Goal: Task Accomplishment & Management: Use online tool/utility

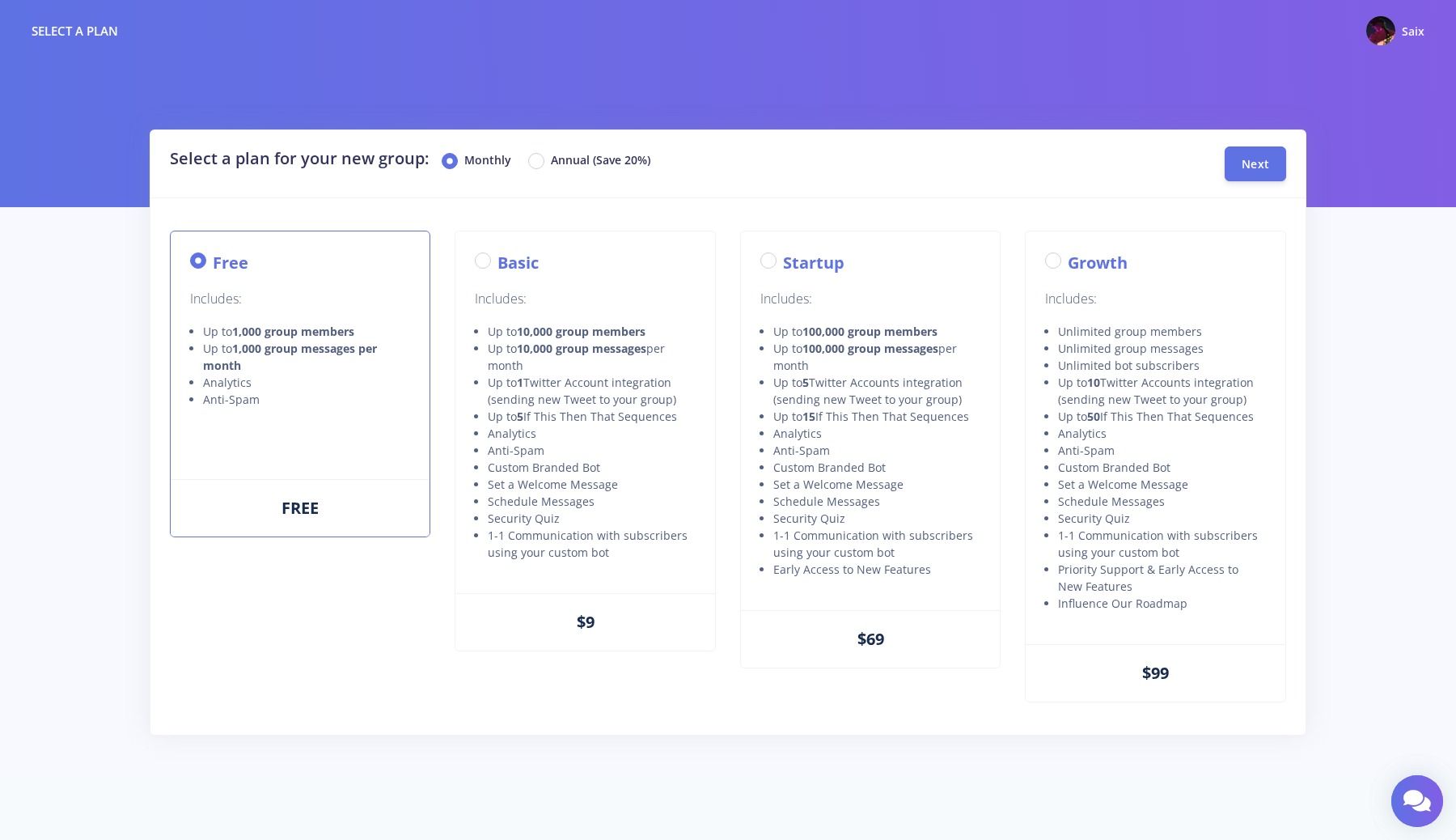
click at [303, 470] on div "Free Includes: Up to 1,000 group members Up to 1,000 group messages per month A…" at bounding box center [299, 383] width 260 height 306
click at [1253, 168] on span "Next" at bounding box center [1256, 163] width 28 height 15
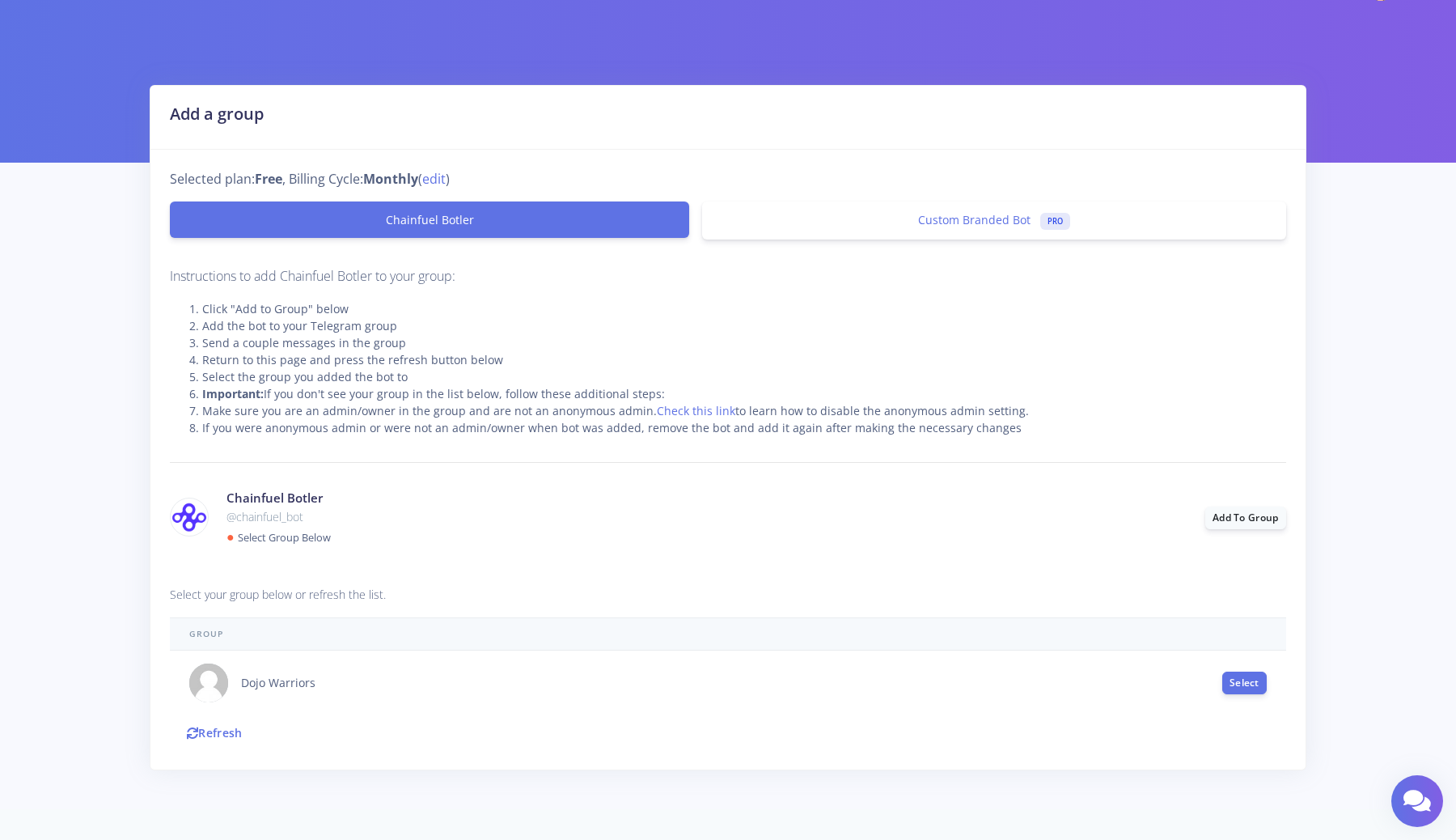
scroll to position [51, 0]
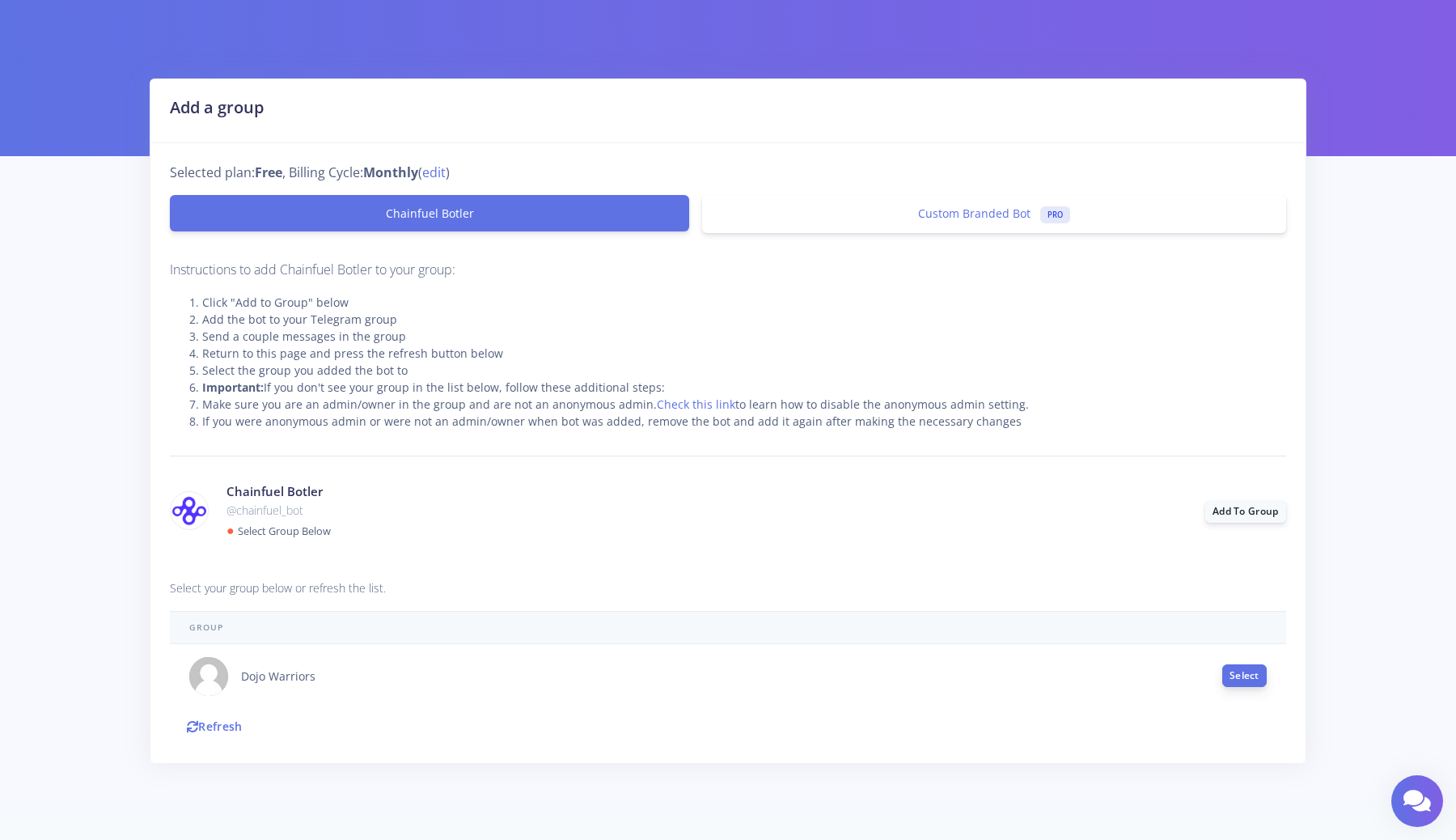
click at [1235, 672] on button "Select" at bounding box center [1244, 675] width 45 height 23
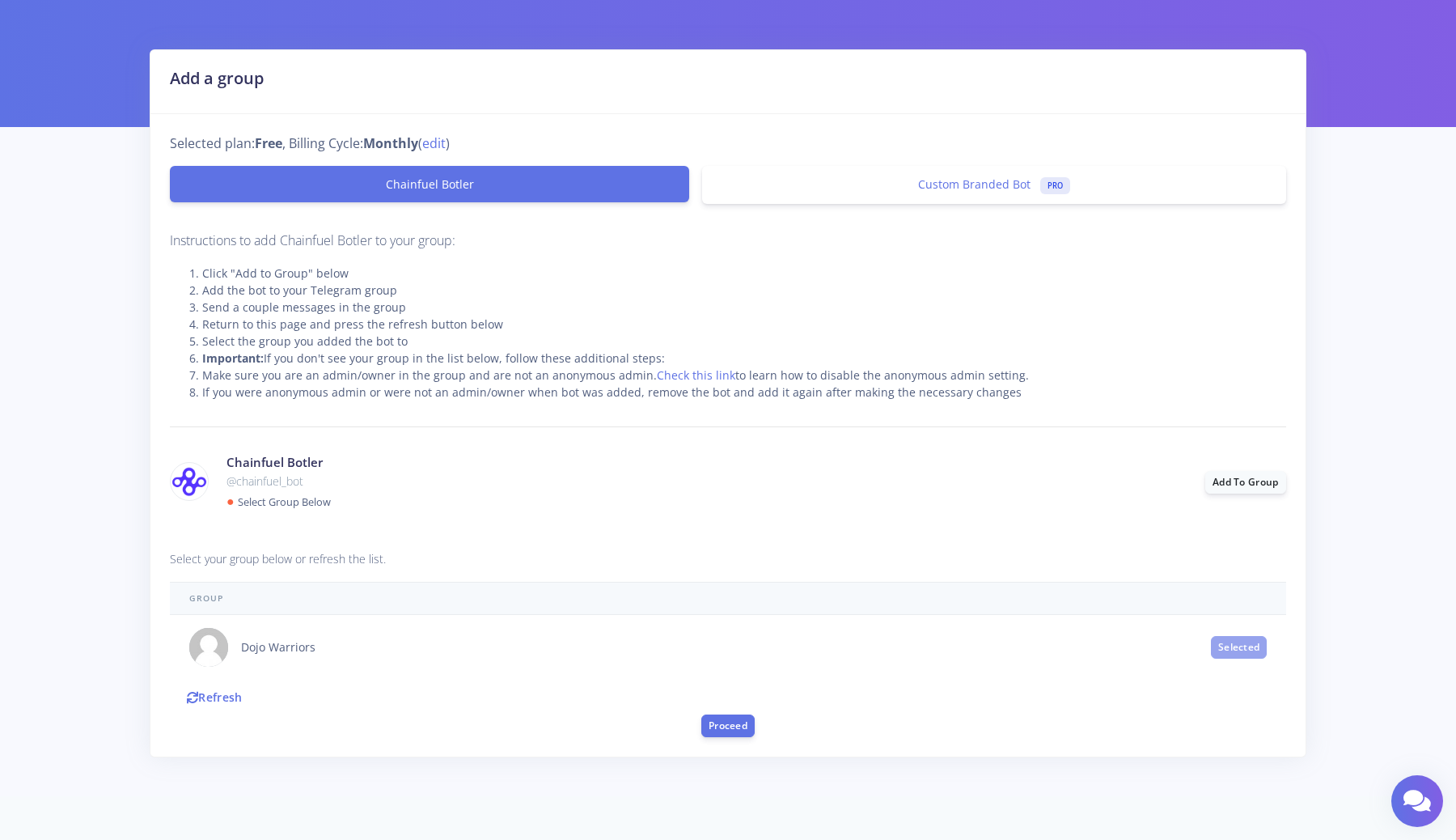
scroll to position [92, 0]
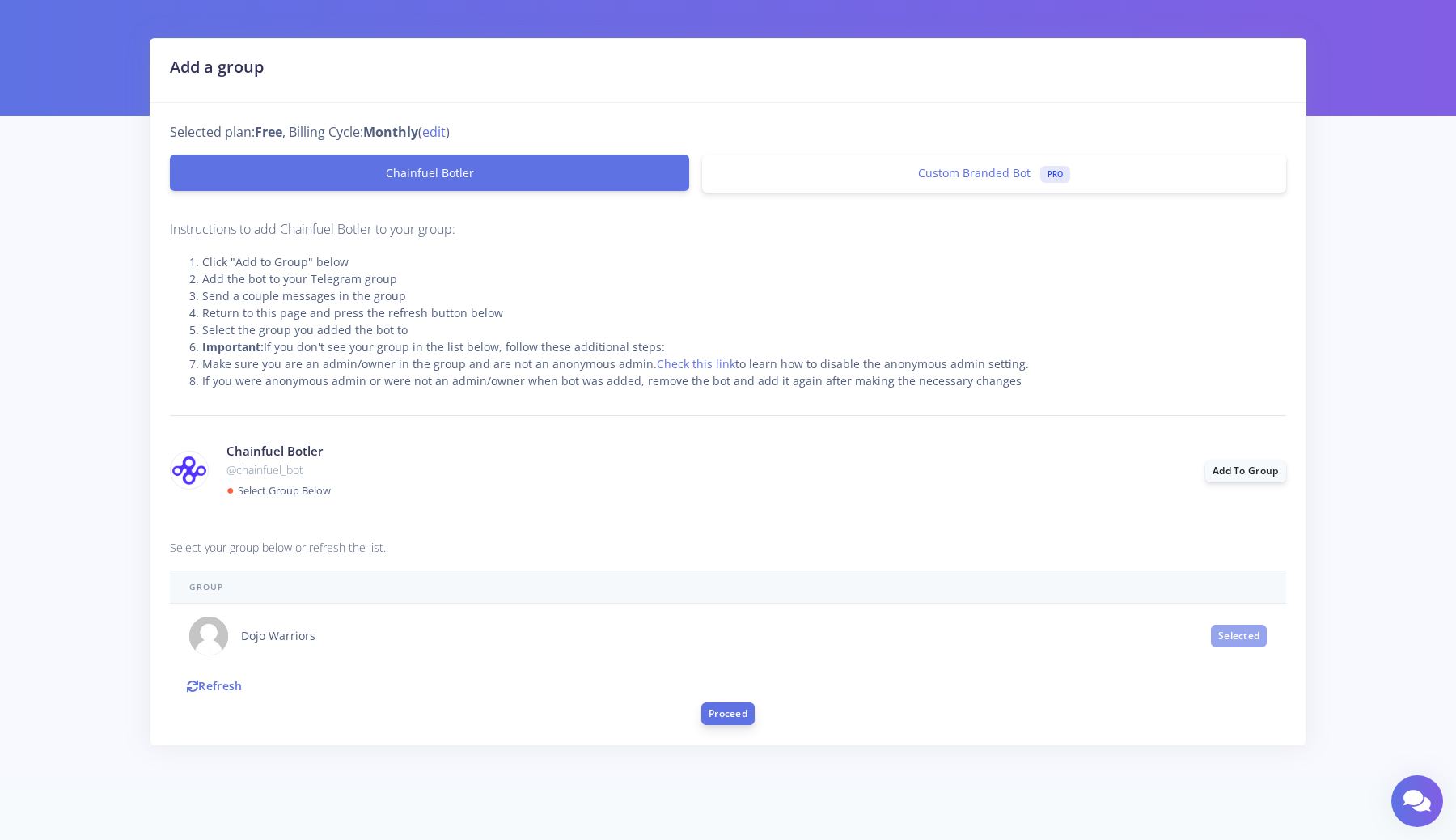
click at [720, 714] on button "Proceed" at bounding box center [728, 713] width 54 height 23
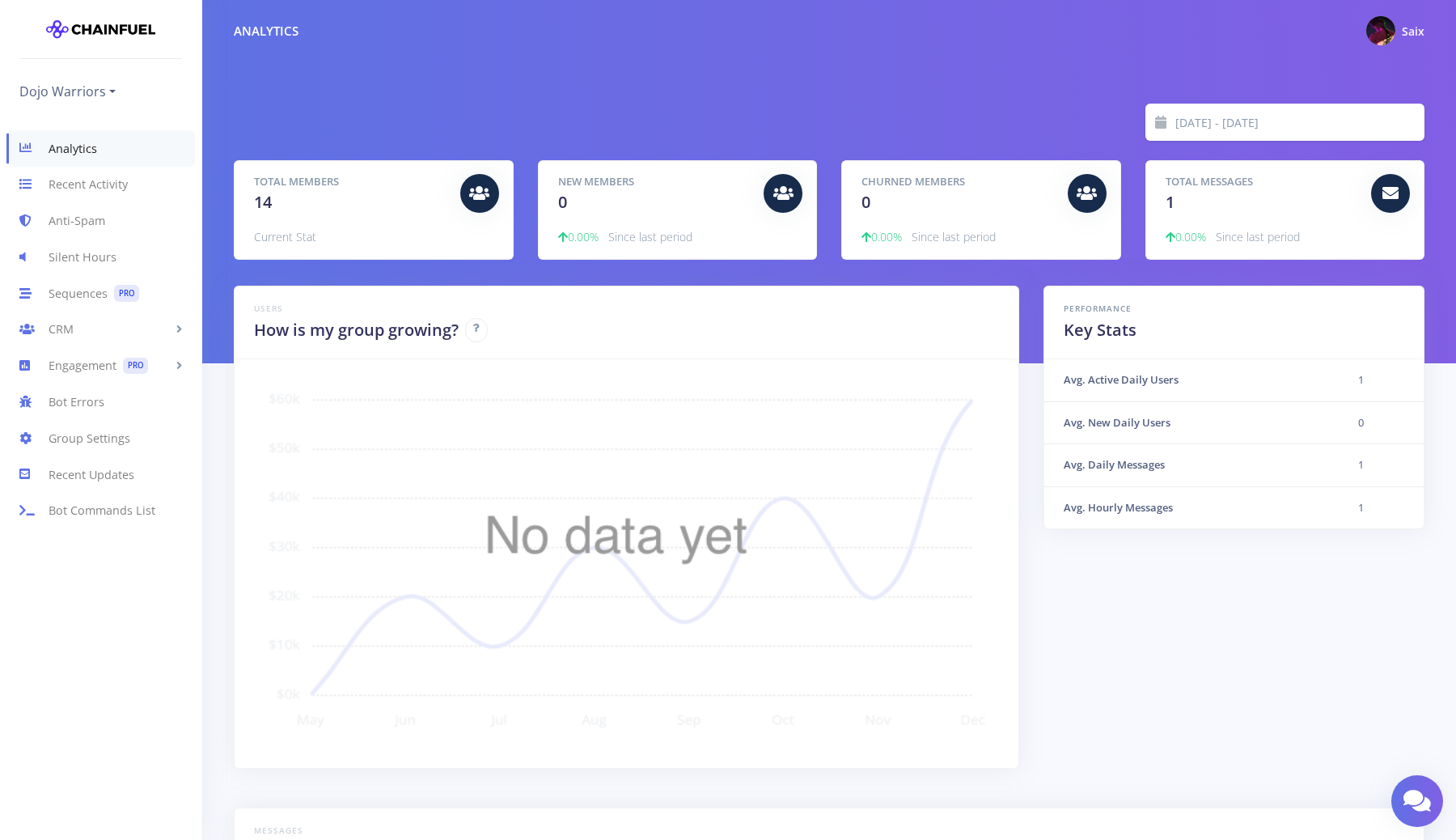
scroll to position [283, 1151]
click at [138, 179] on link "Recent Activity" at bounding box center [101, 185] width 202 height 36
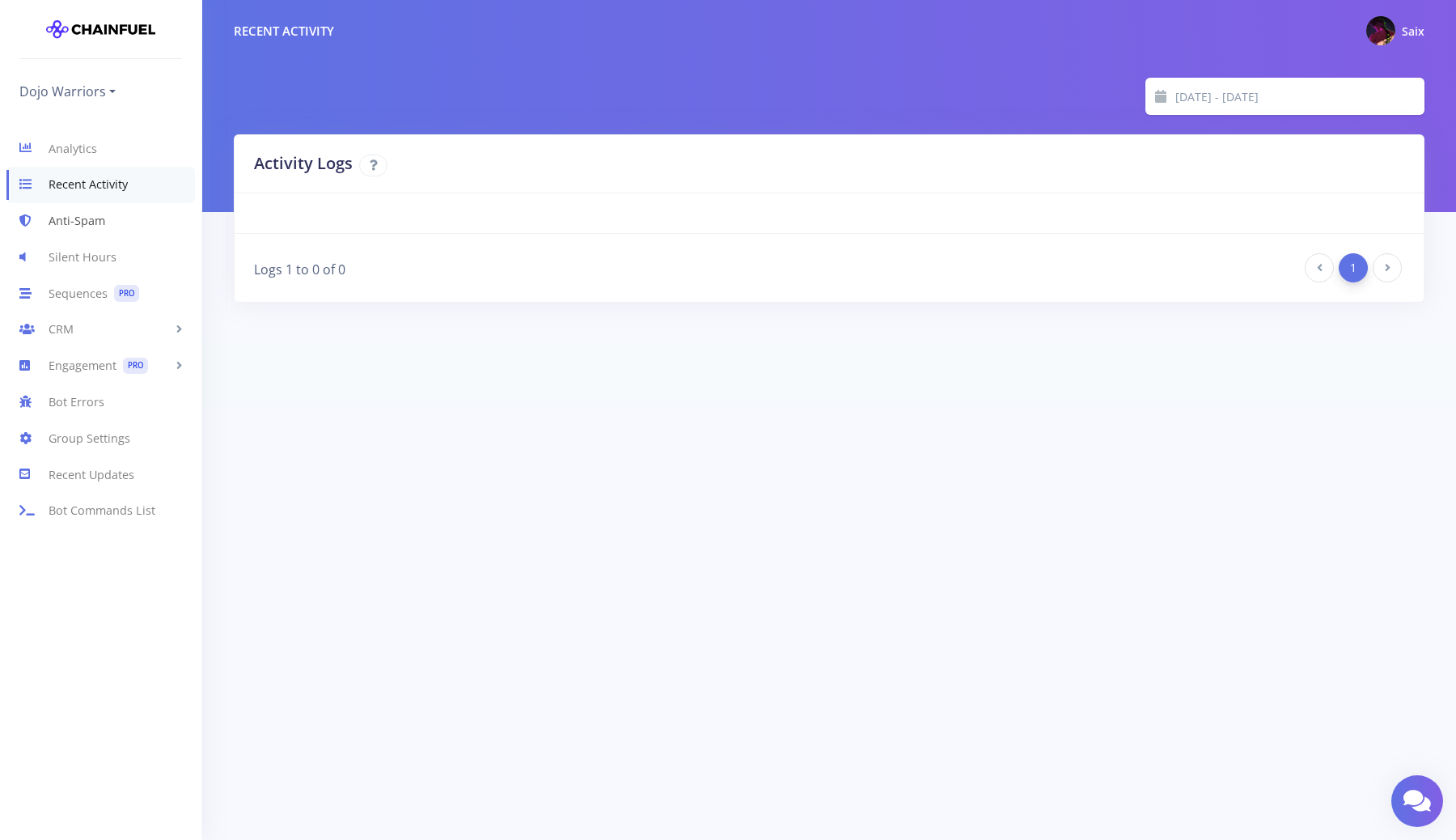
click at [100, 227] on link "Anti-Spam" at bounding box center [101, 221] width 202 height 36
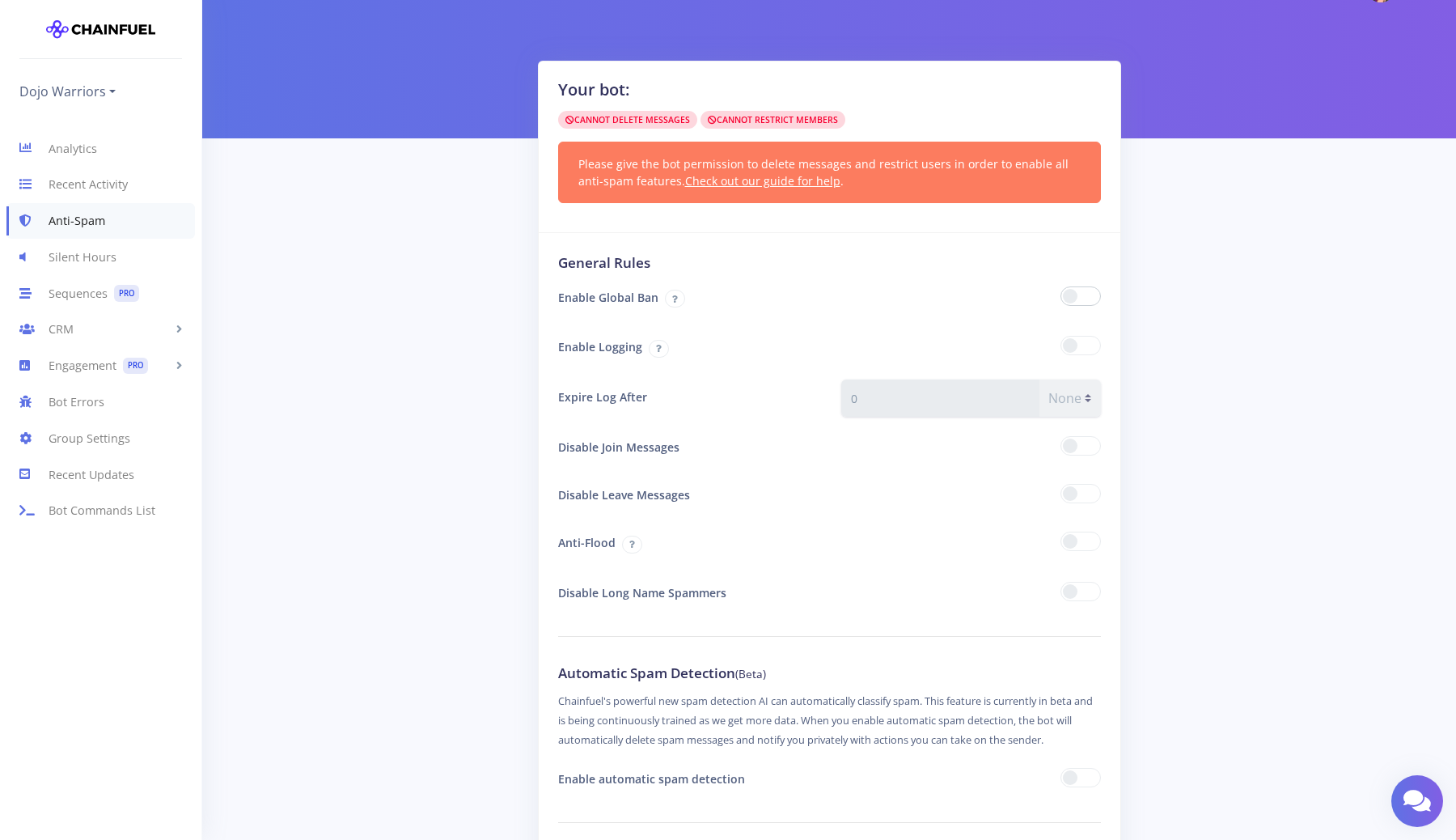
scroll to position [50, 0]
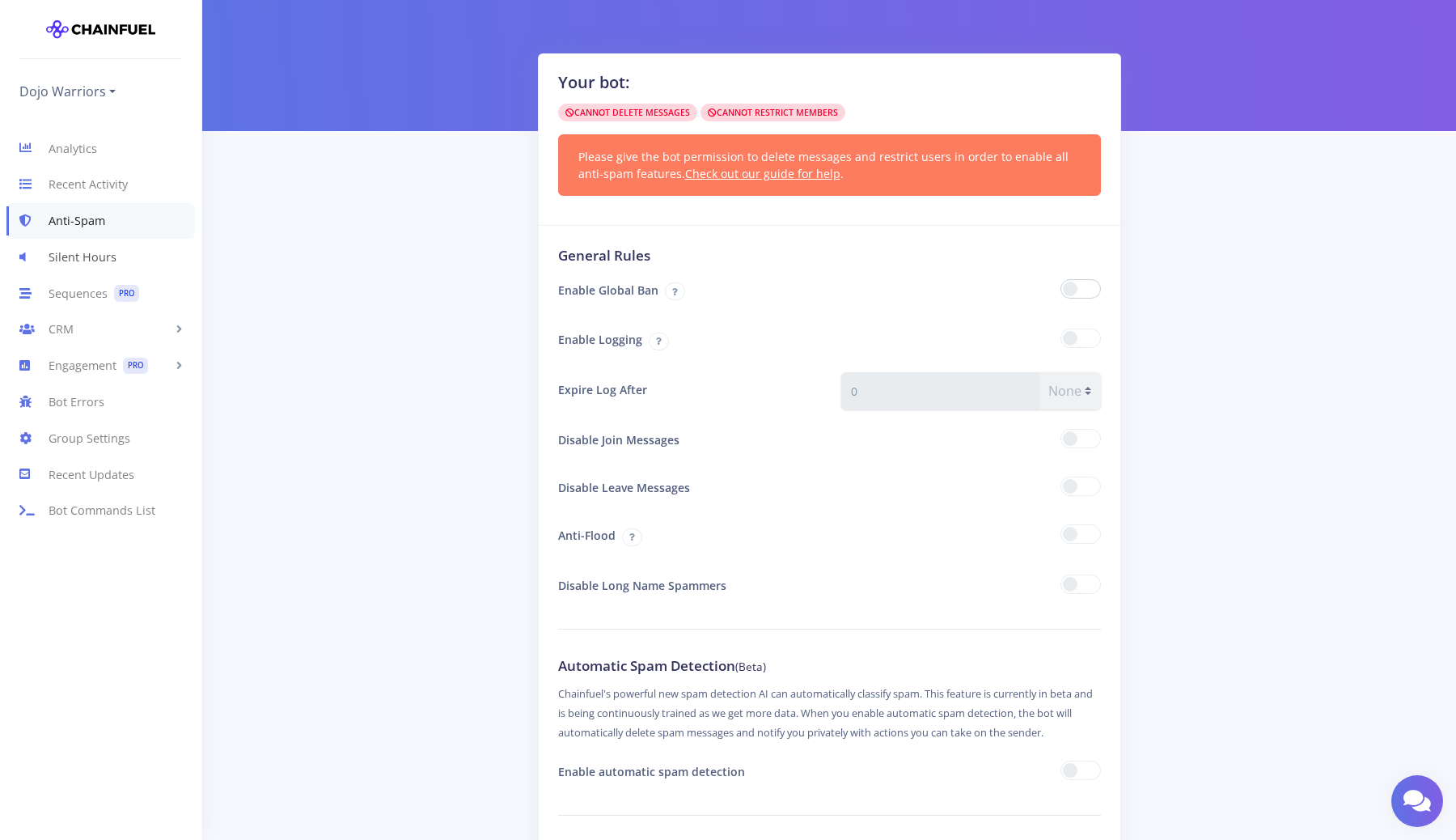
click at [112, 264] on link "Silent Hours" at bounding box center [101, 256] width 202 height 36
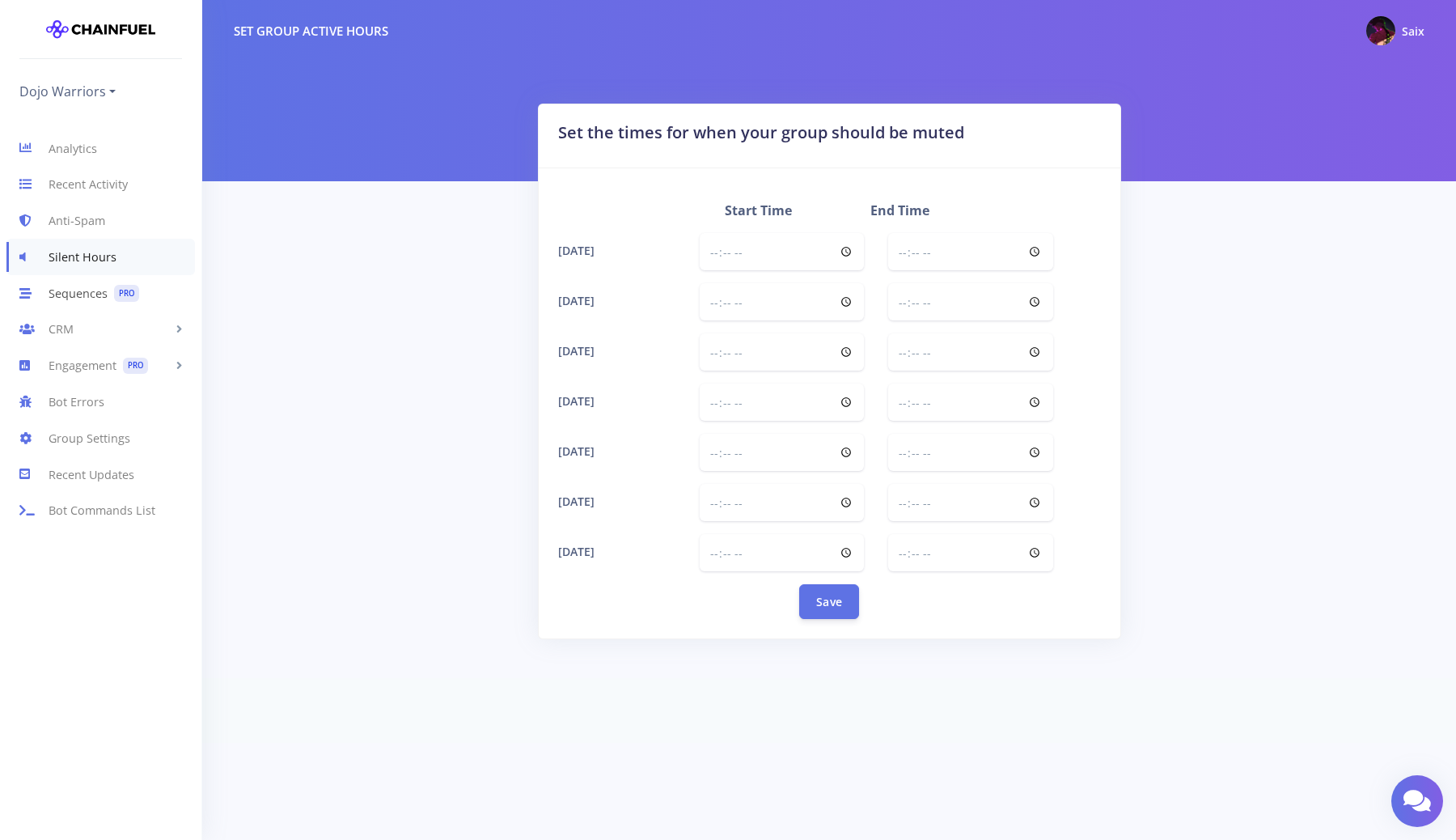
click at [97, 303] on link "Sequences PRO" at bounding box center [101, 293] width 202 height 36
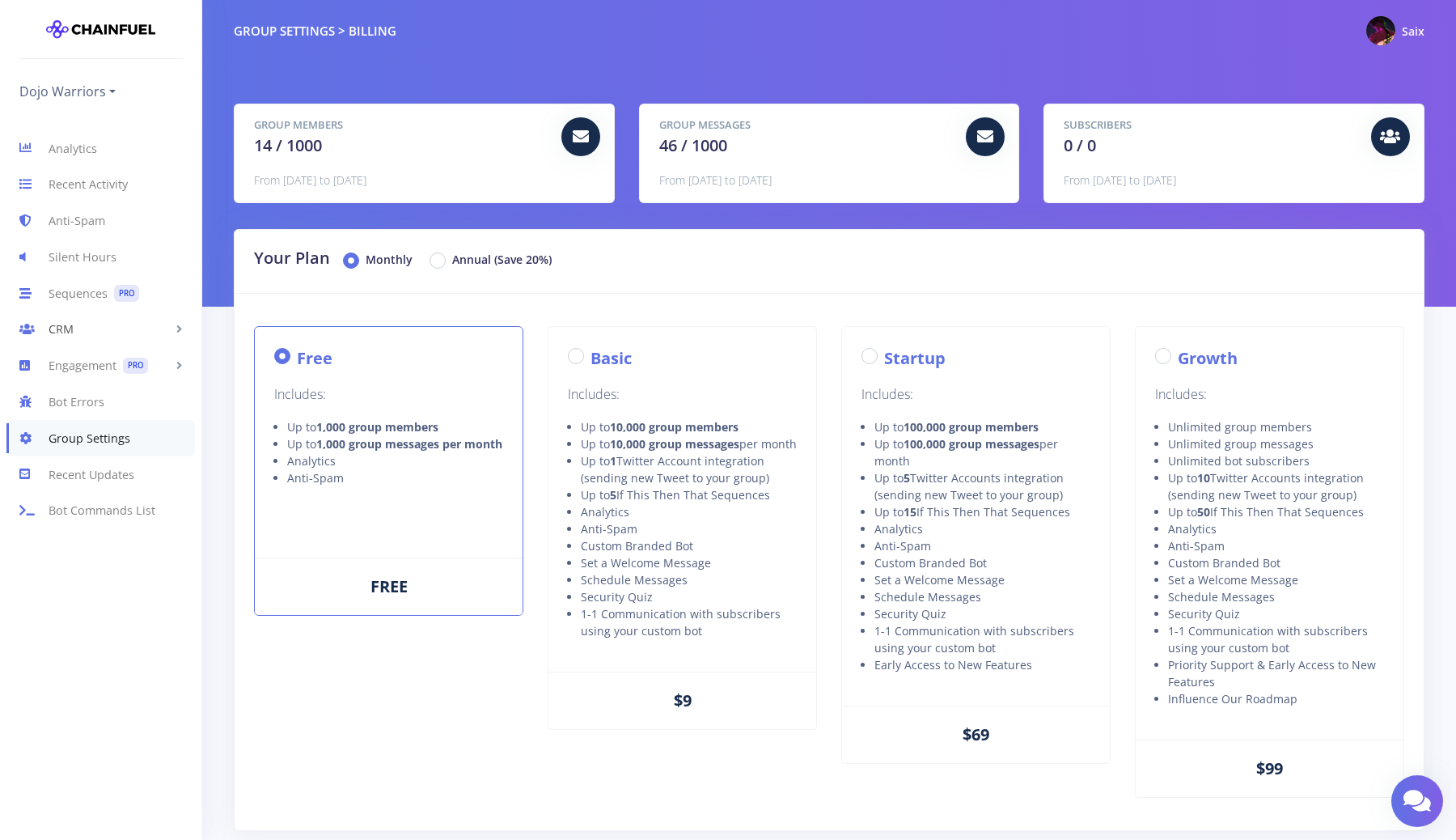
click at [95, 318] on link "CRM" at bounding box center [101, 329] width 202 height 36
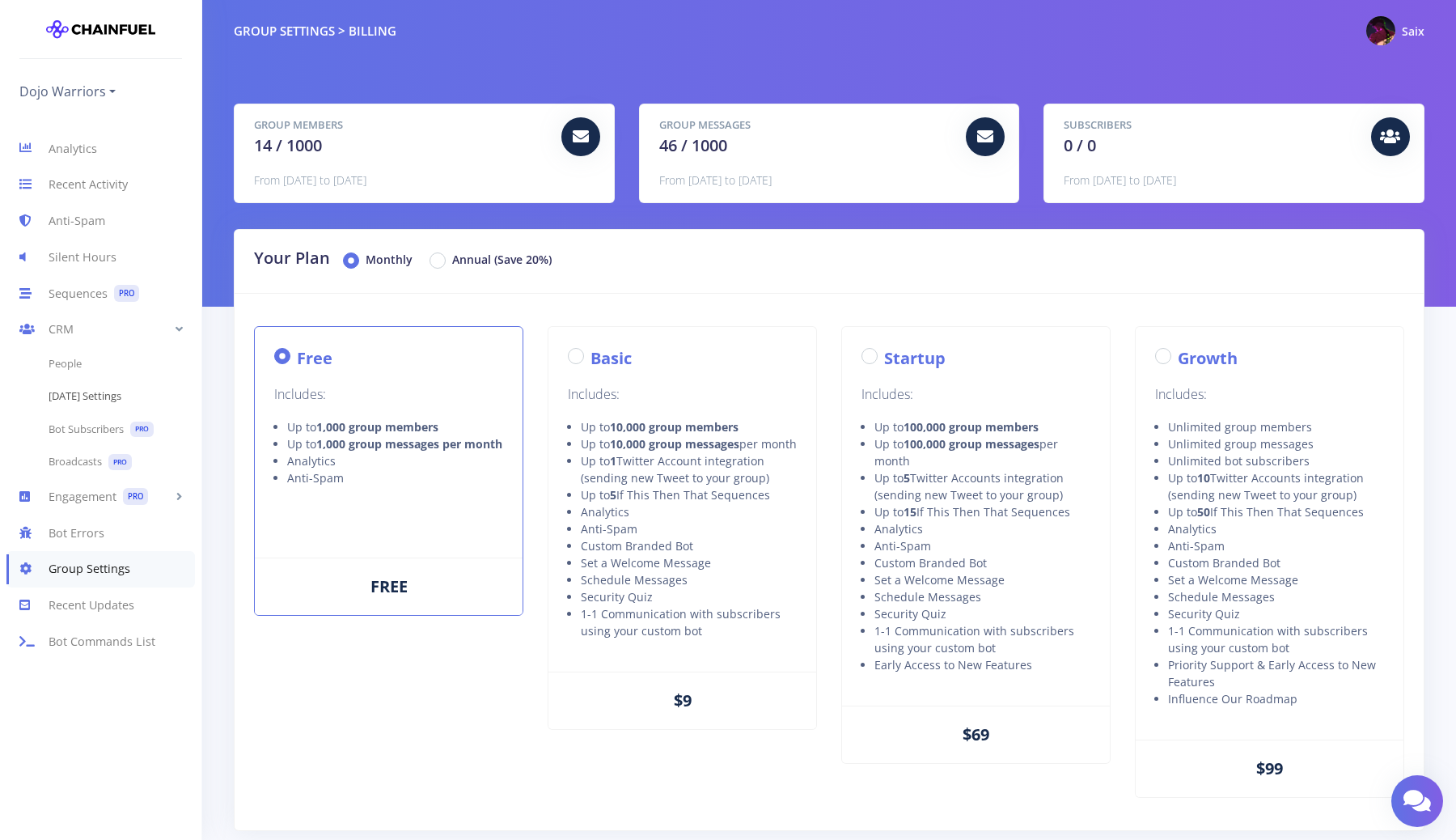
click at [80, 396] on link "[DATE] Settings" at bounding box center [101, 396] width 202 height 32
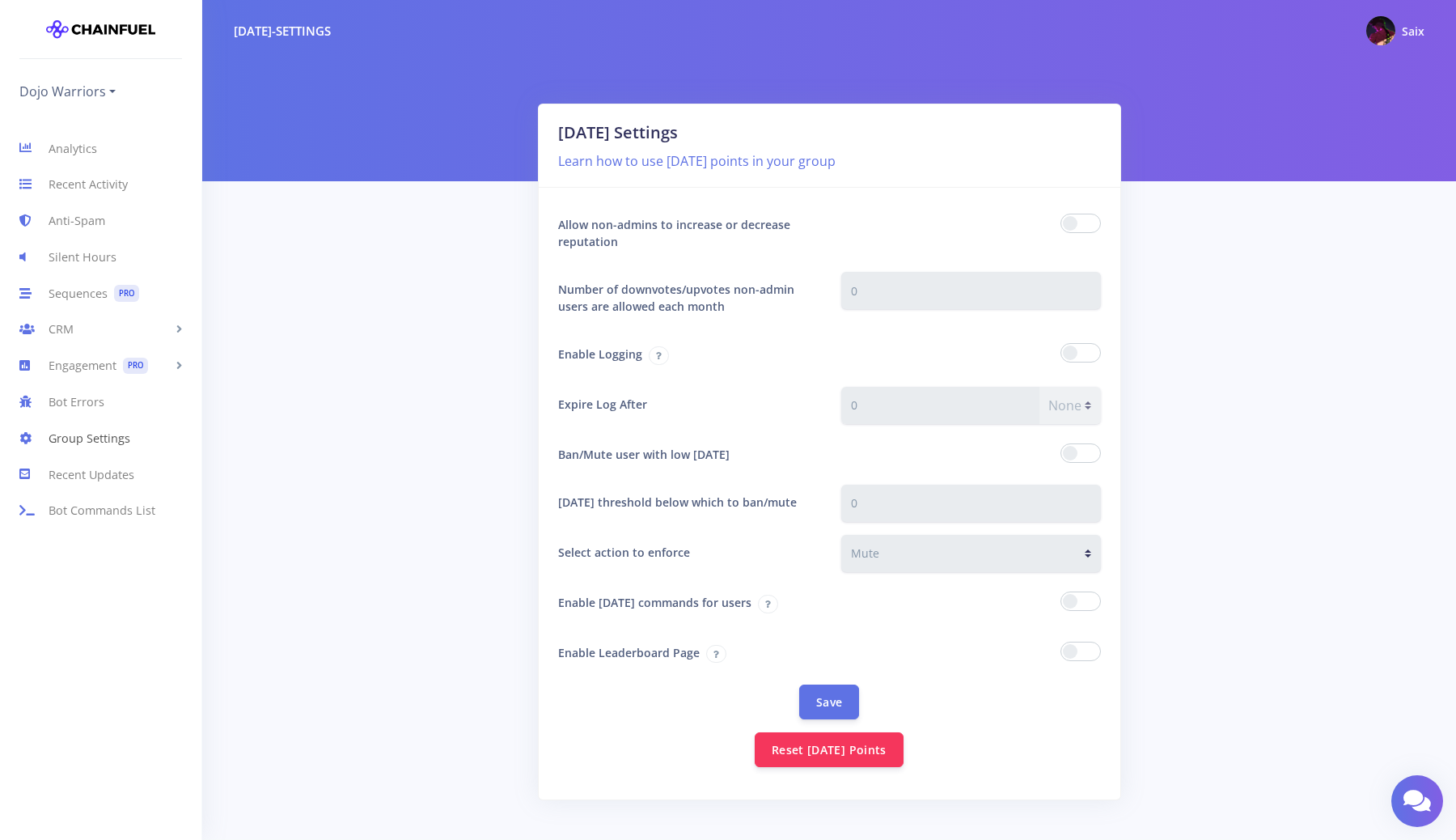
click at [91, 440] on link "Group Settings" at bounding box center [101, 438] width 202 height 36
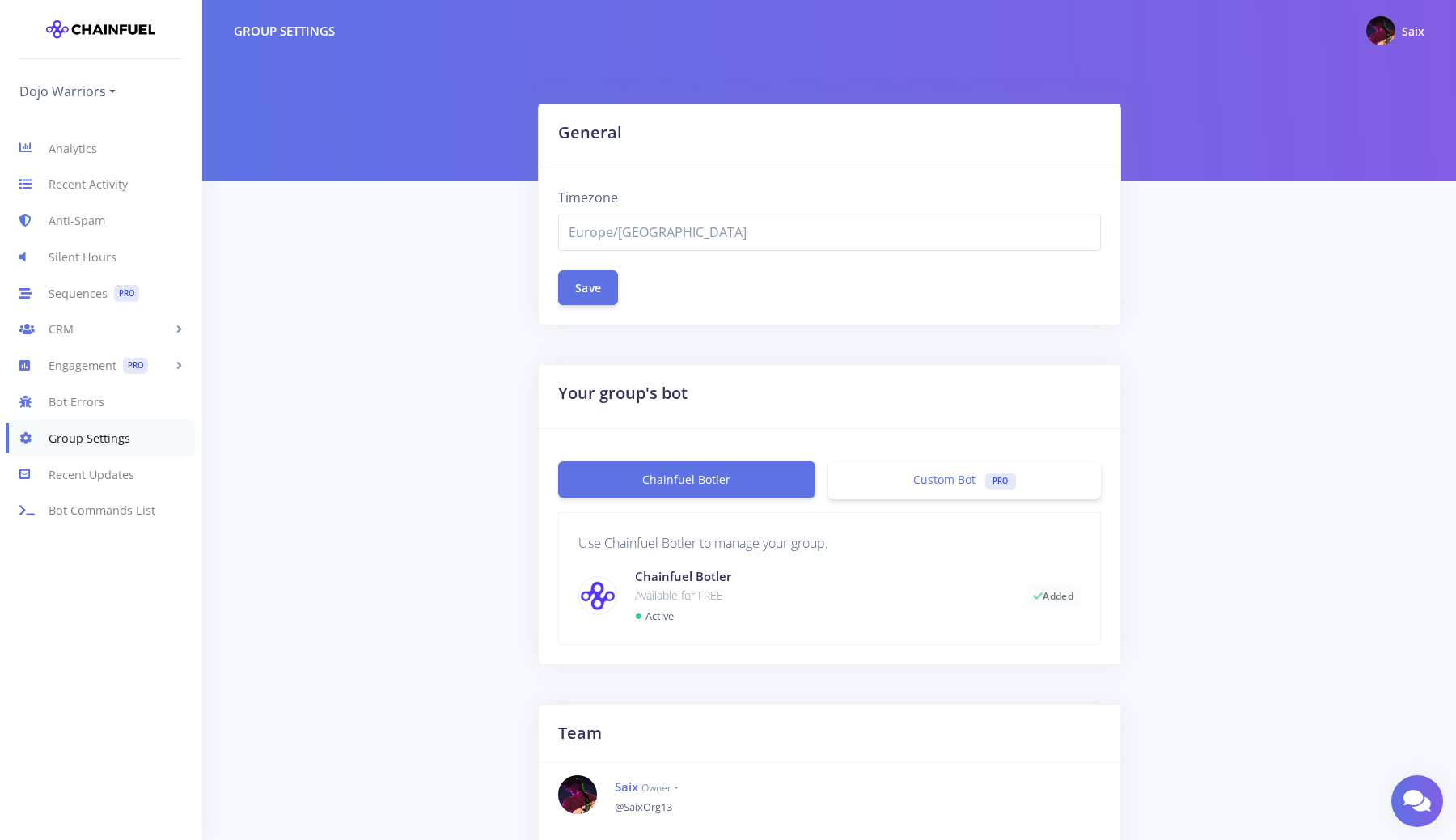
select select "Europe/[GEOGRAPHIC_DATA]"
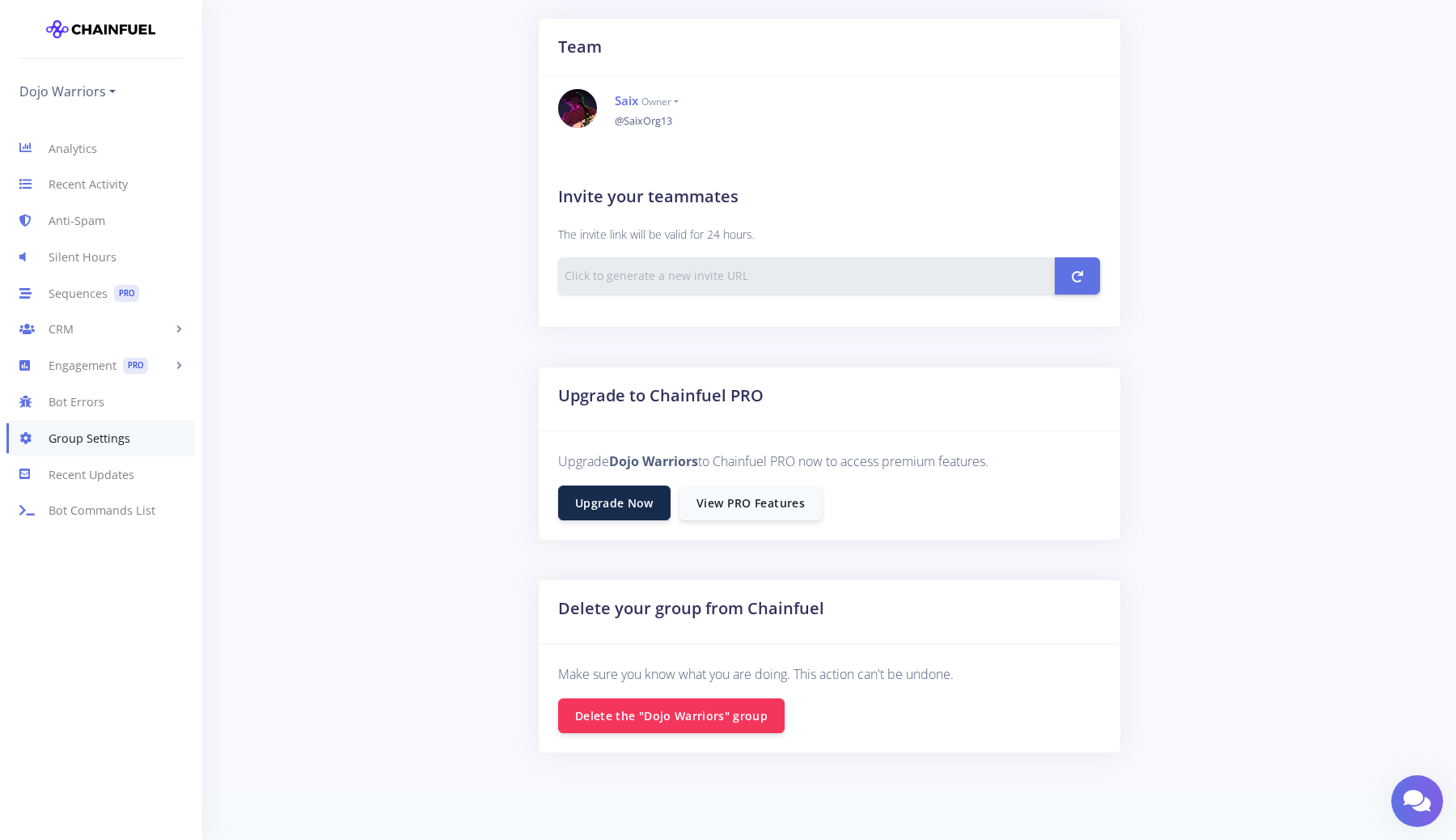
scroll to position [703, 0]
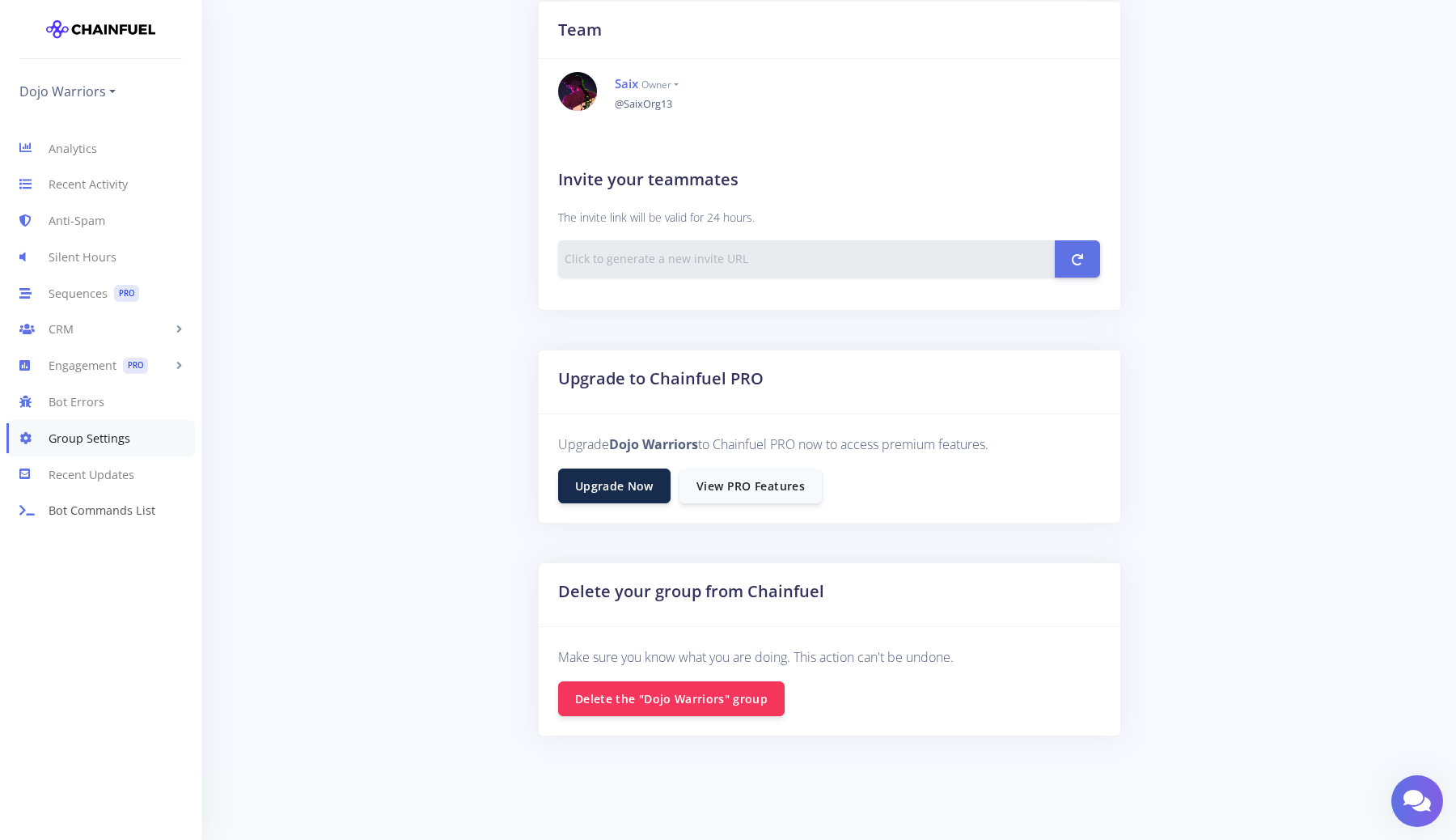
click at [107, 505] on link "Bot Commands List" at bounding box center [101, 511] width 202 height 36
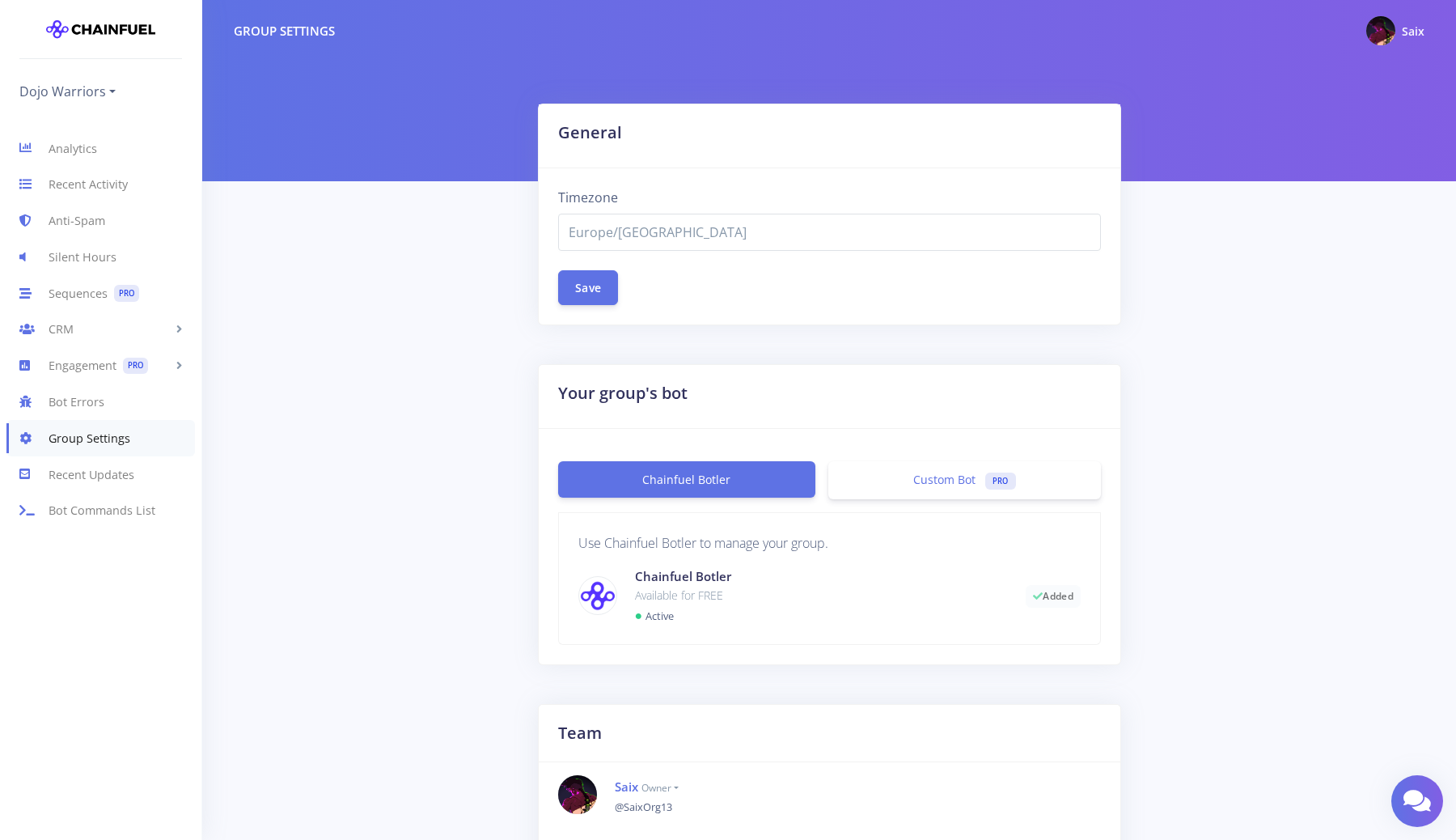
select select "Europe/Berlin"
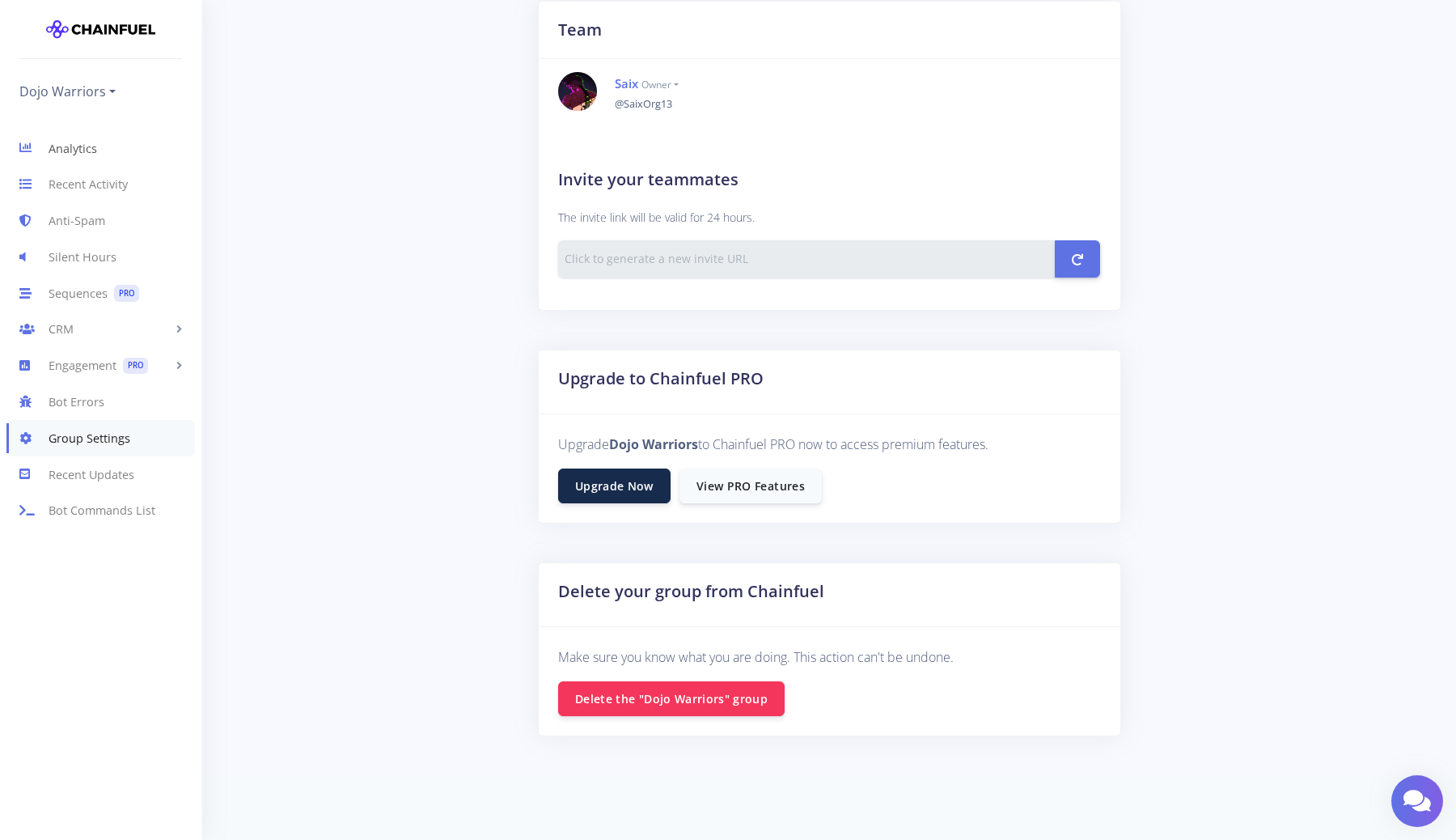
click at [100, 150] on link "Analytics" at bounding box center [101, 149] width 202 height 36
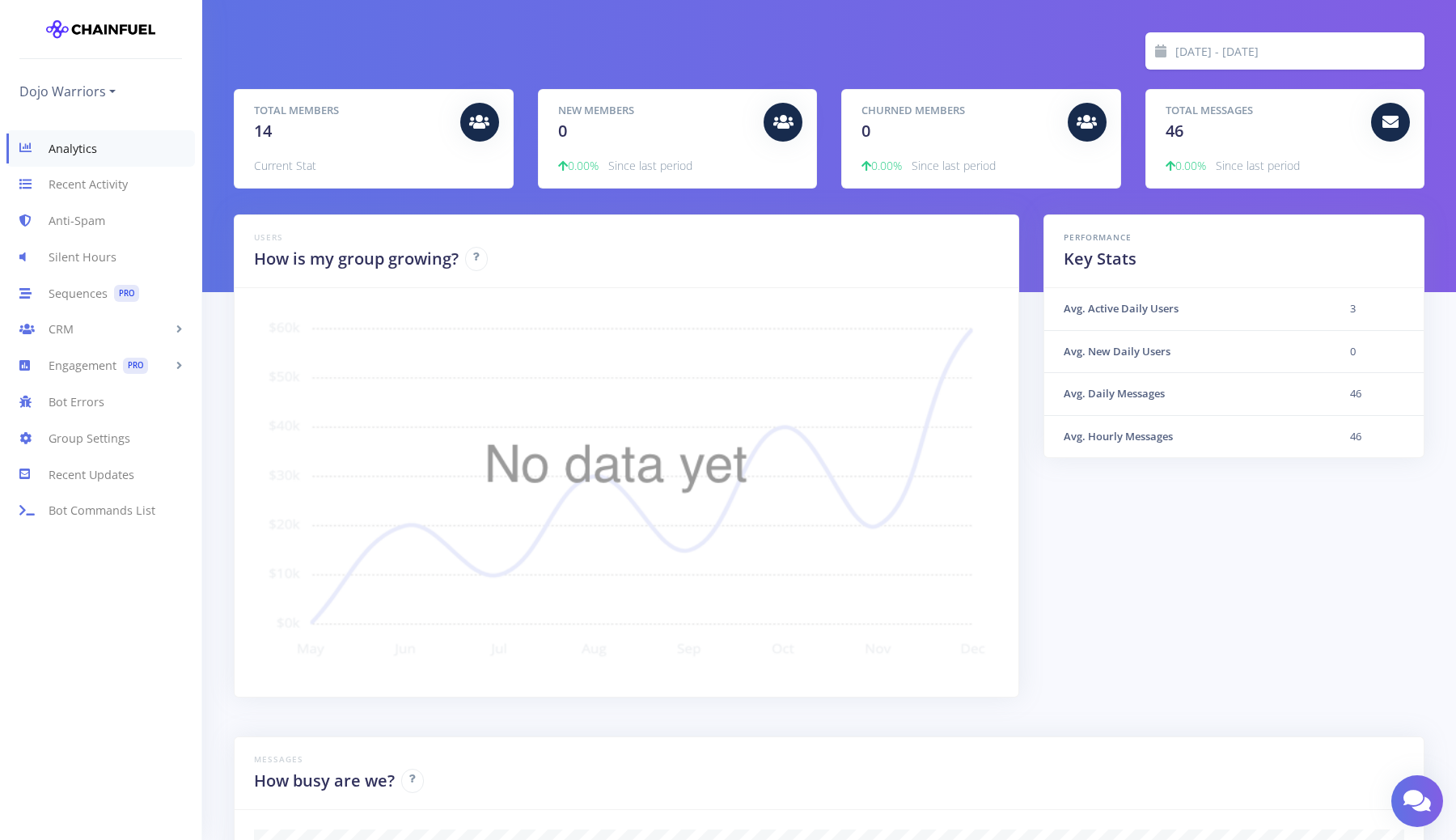
scroll to position [74, 0]
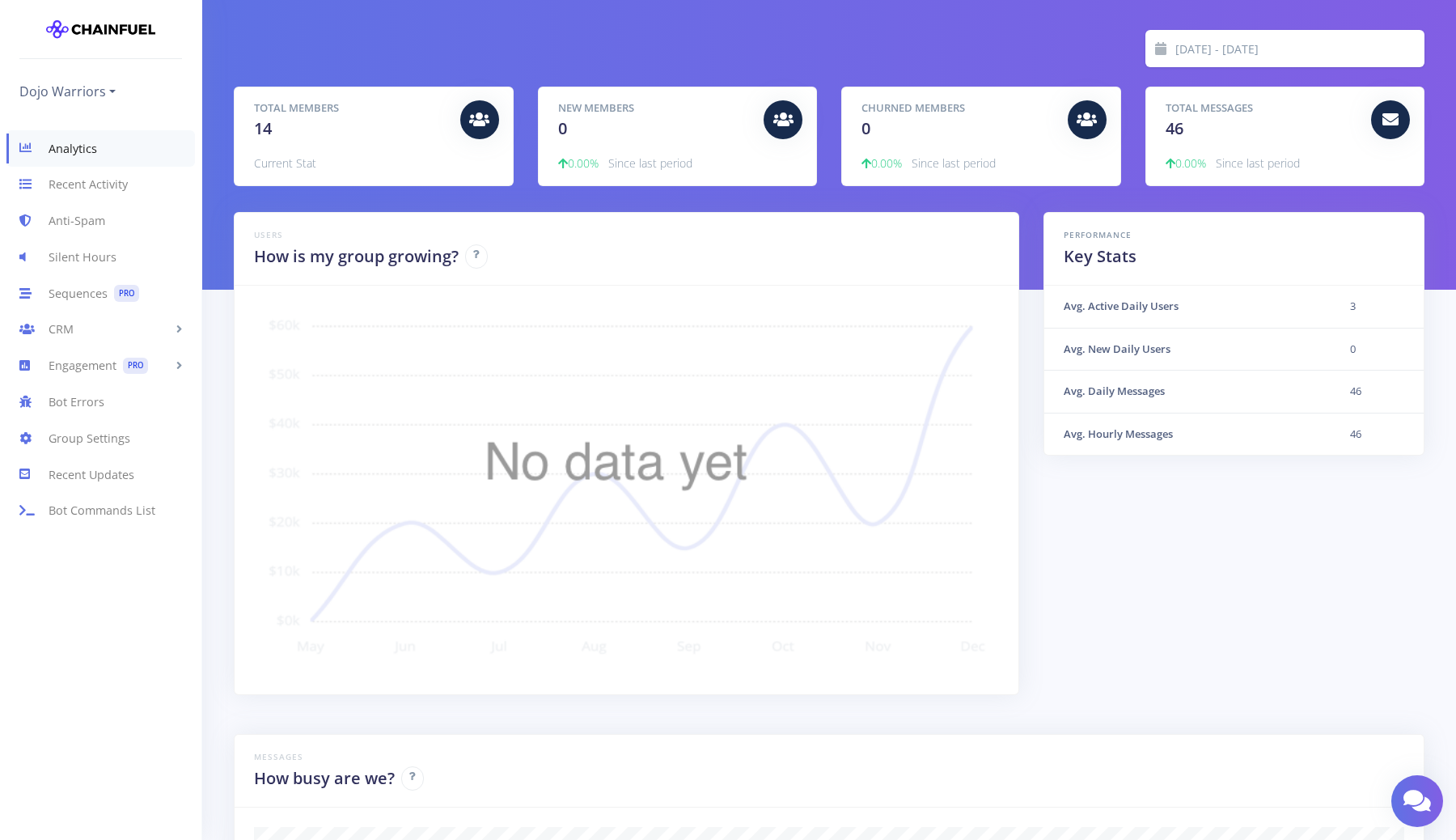
click at [1123, 336] on th "Avg. New Daily Users" at bounding box center [1188, 348] width 285 height 43
click at [1113, 389] on th "Avg. Daily Messages" at bounding box center [1188, 391] width 285 height 43
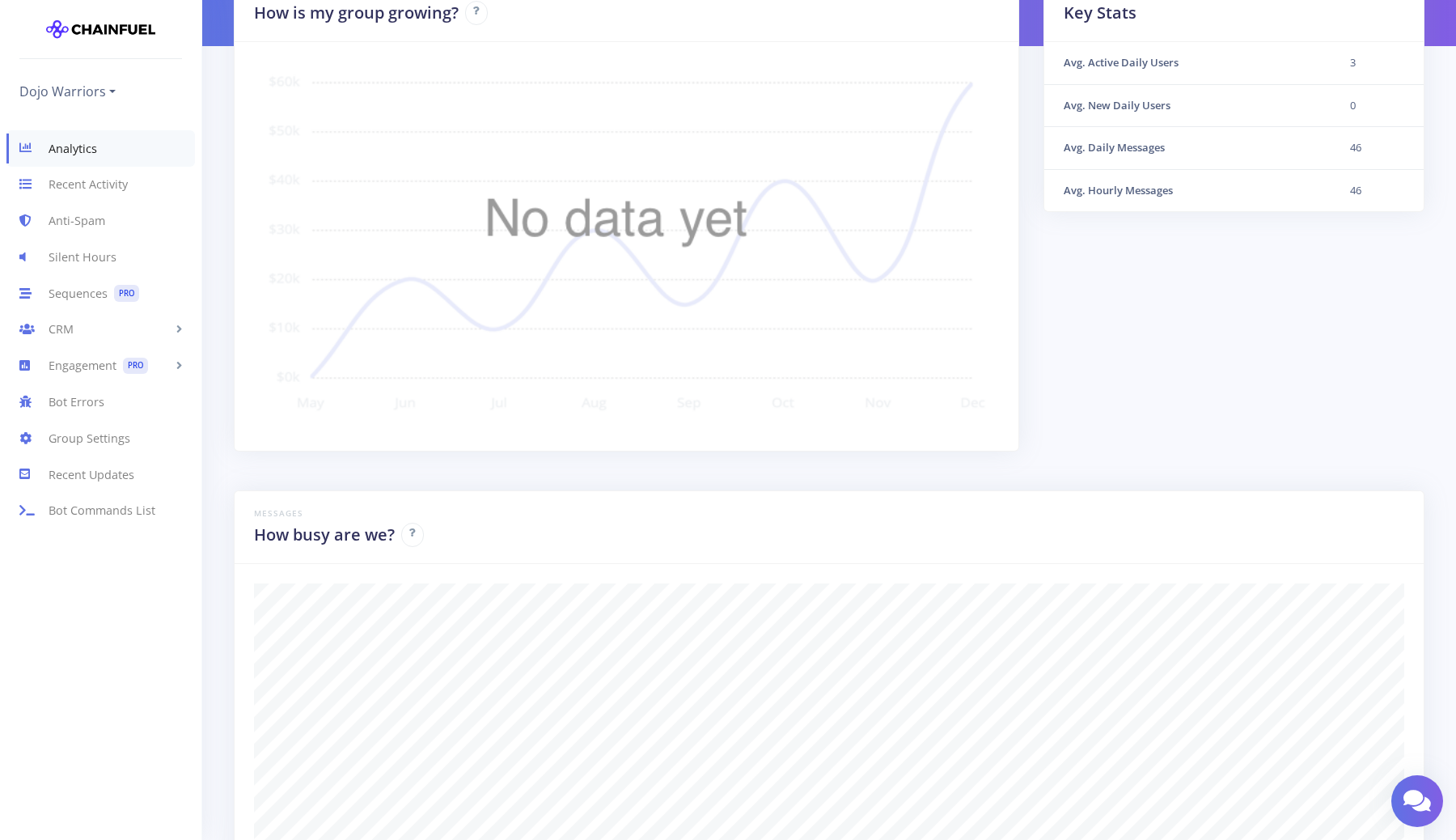
scroll to position [0, 0]
